Goal: Transaction & Acquisition: Purchase product/service

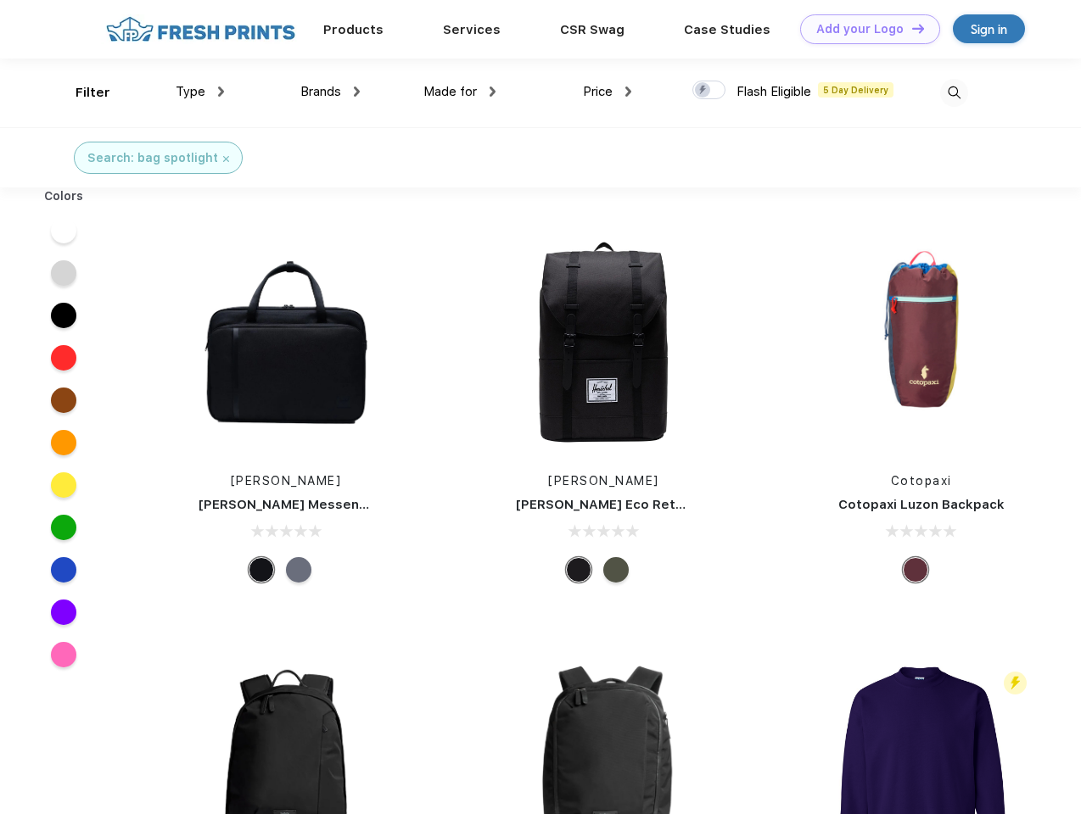
click at [864, 29] on link "Add your Logo Design Tool" at bounding box center [870, 29] width 140 height 30
click at [0, 0] on div "Design Tool" at bounding box center [0, 0] width 0 height 0
click at [910, 28] on link "Add your Logo Design Tool" at bounding box center [870, 29] width 140 height 30
click at [81, 92] on div "Filter" at bounding box center [92, 93] width 35 height 20
click at [200, 92] on span "Type" at bounding box center [191, 91] width 30 height 15
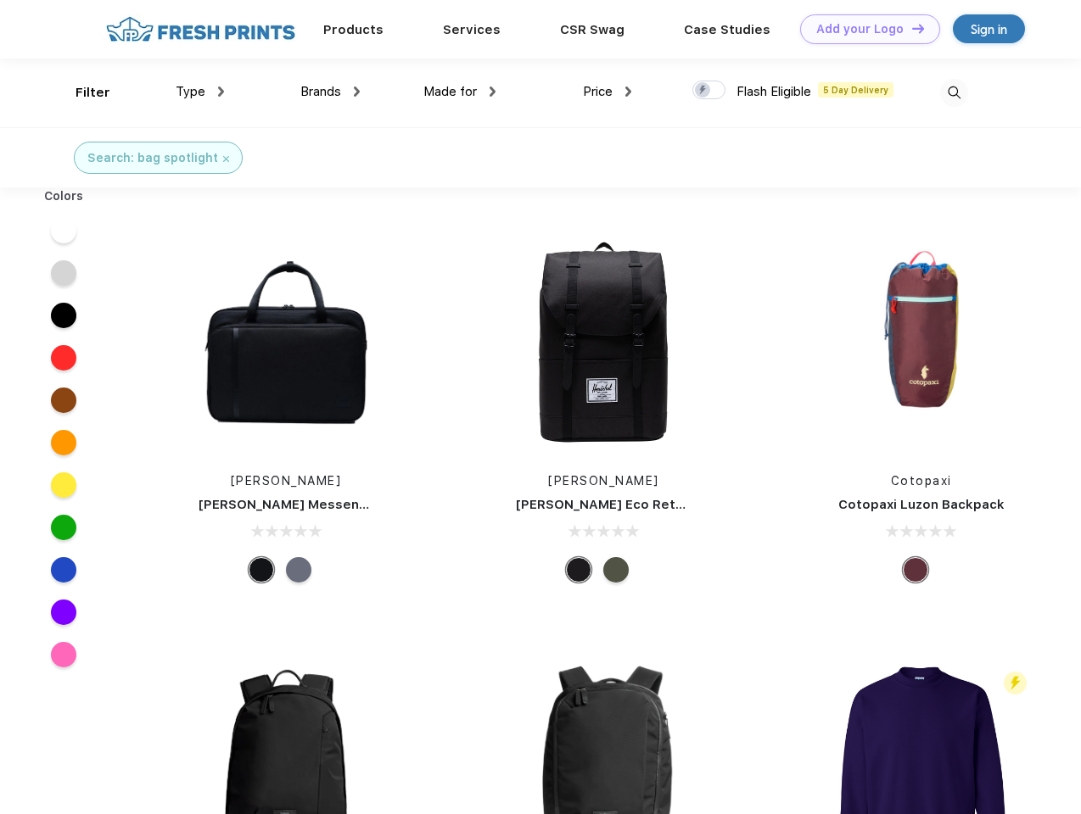
click at [330, 92] on span "Brands" at bounding box center [320, 91] width 41 height 15
click at [460, 92] on span "Made for" at bounding box center [449, 91] width 53 height 15
click at [607, 92] on span "Price" at bounding box center [598, 91] width 30 height 15
click at [709, 91] on div at bounding box center [708, 90] width 33 height 19
click at [703, 91] on input "checkbox" at bounding box center [697, 85] width 11 height 11
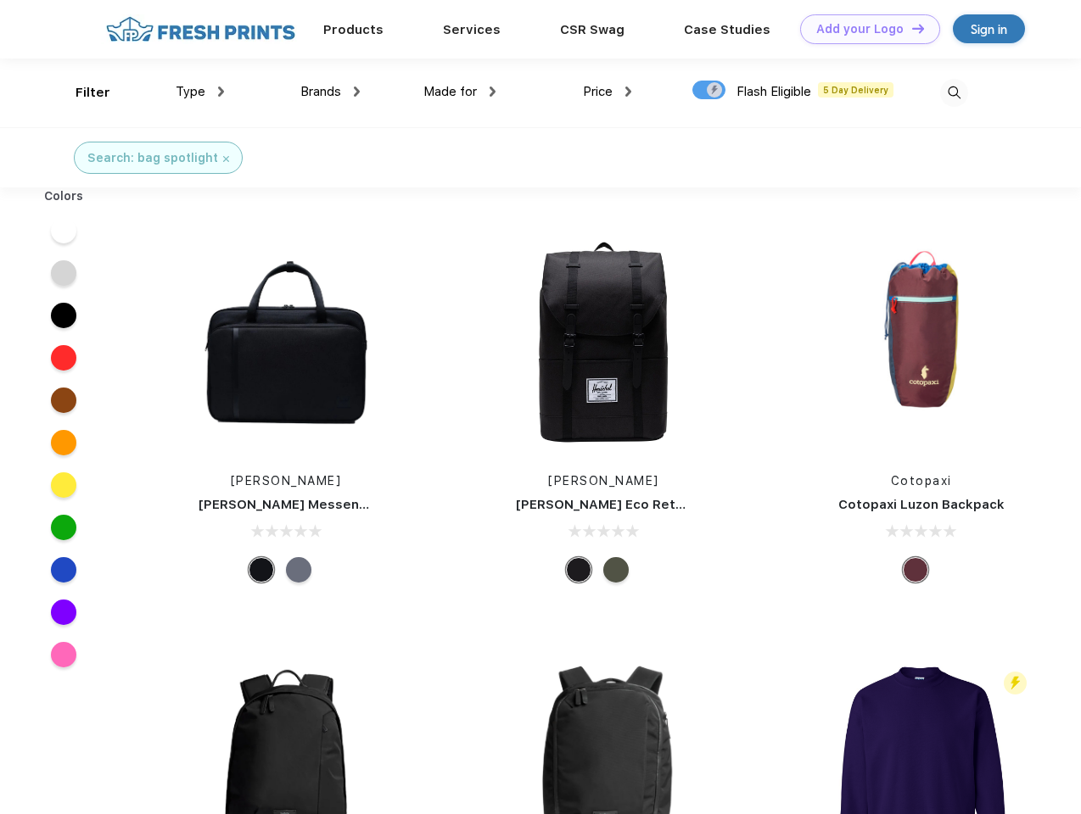
click at [953, 92] on img at bounding box center [954, 93] width 28 height 28
